Goal: Task Accomplishment & Management: Manage account settings

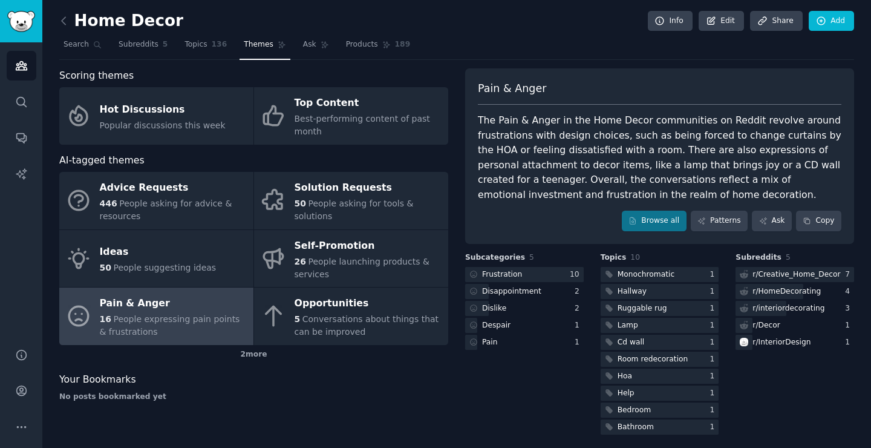
click at [16, 36] on link "Sidebar" at bounding box center [21, 21] width 42 height 42
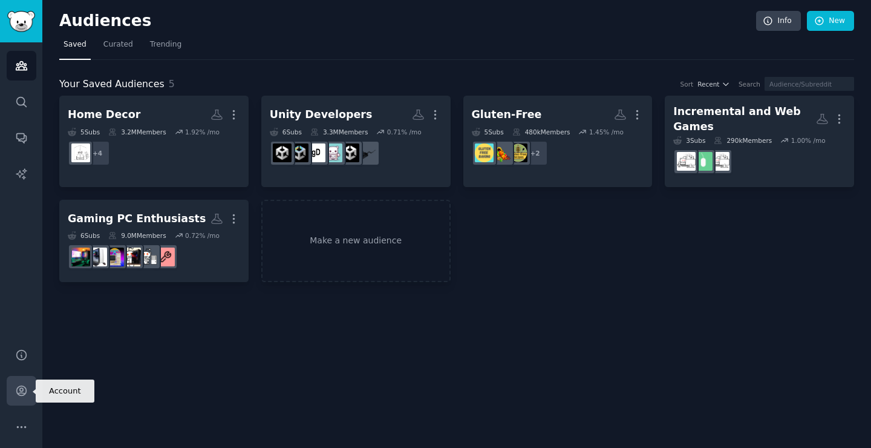
click at [15, 398] on link "Account" at bounding box center [22, 391] width 30 height 30
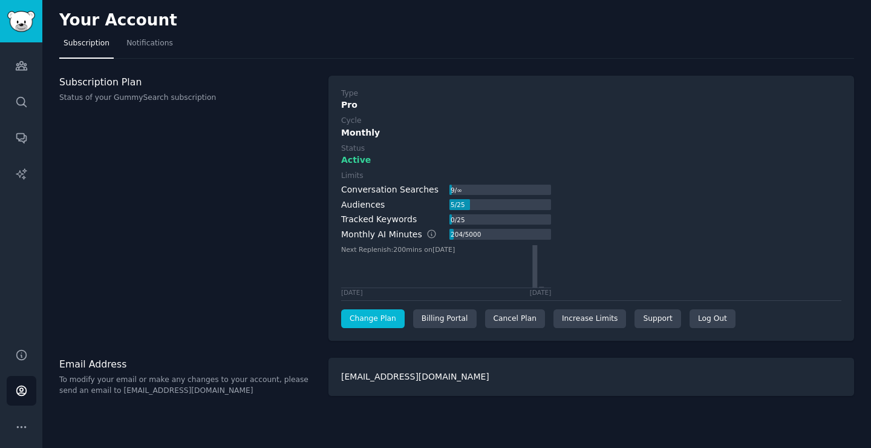
click at [376, 315] on link "Change Plan" at bounding box center [373, 318] width 64 height 19
click at [520, 313] on div "Cancel Plan" at bounding box center [515, 318] width 60 height 19
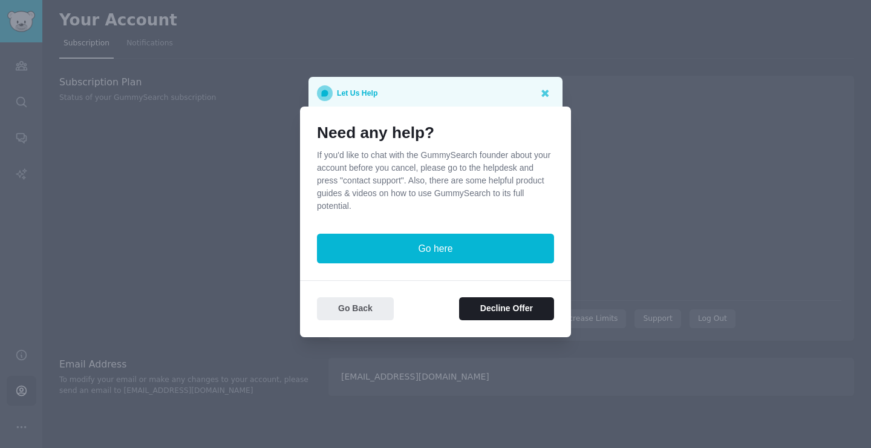
click at [367, 307] on button "Go Back" at bounding box center [355, 309] width 77 height 24
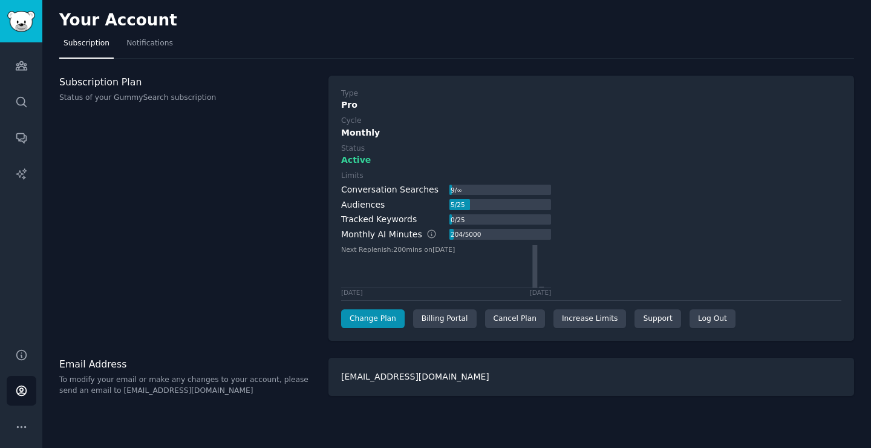
click at [207, 243] on div "Subscription Plan Status of your GummySearch subscription" at bounding box center [187, 209] width 257 height 266
